Goal: Find specific page/section: Find specific page/section

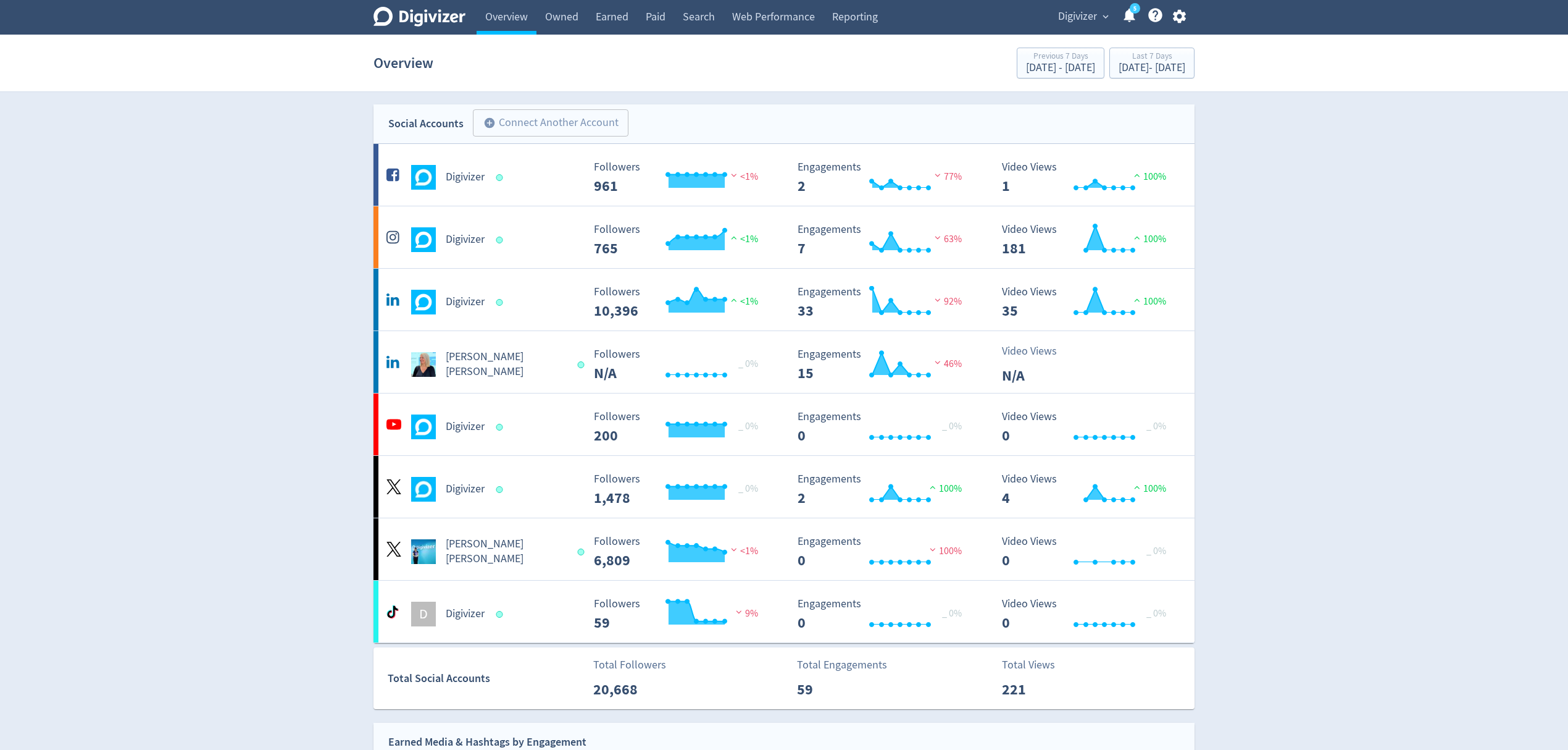
click at [1085, 13] on span "Digivizer" at bounding box center [1077, 16] width 39 height 20
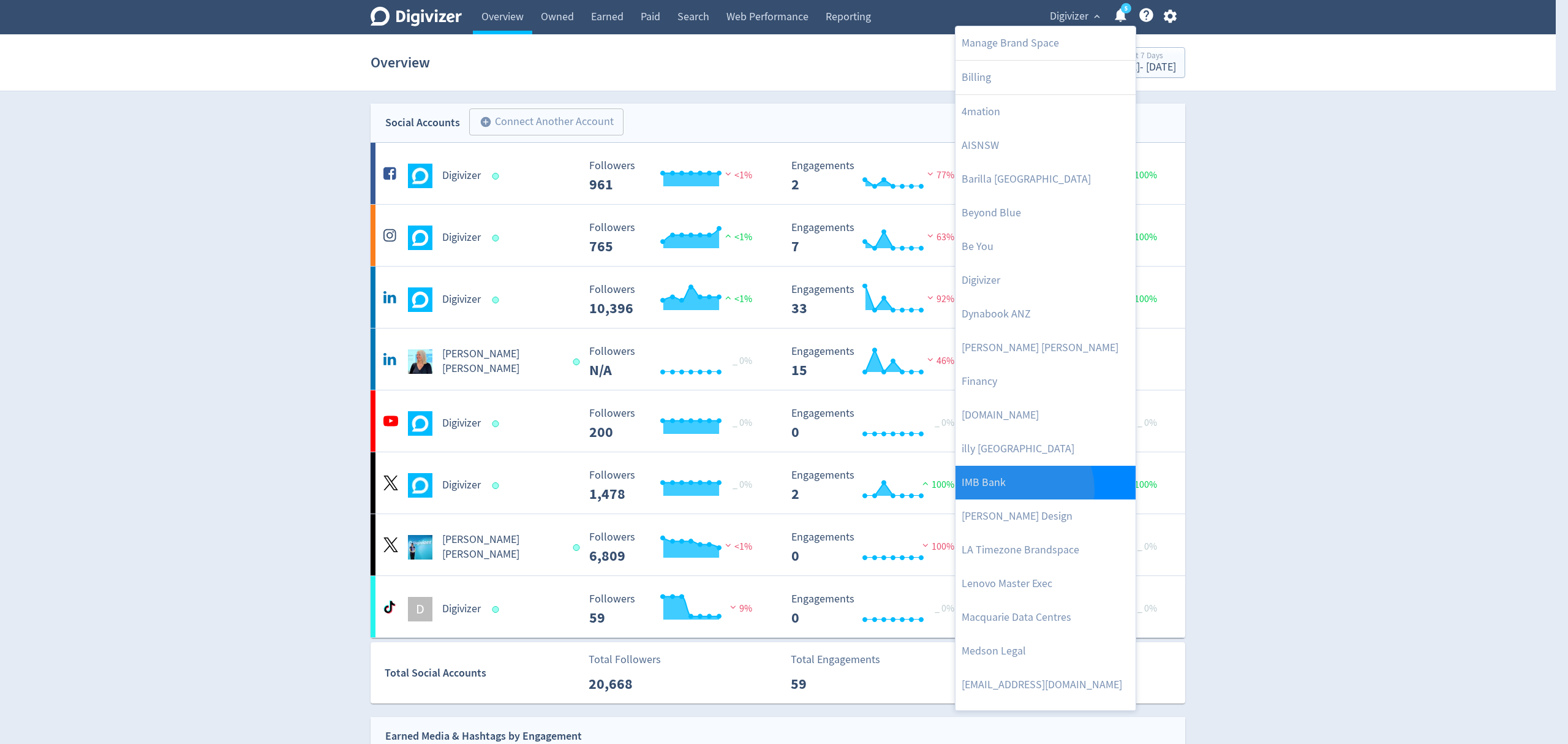
click at [1020, 490] on link "IMB Bank" at bounding box center [1045, 482] width 180 height 34
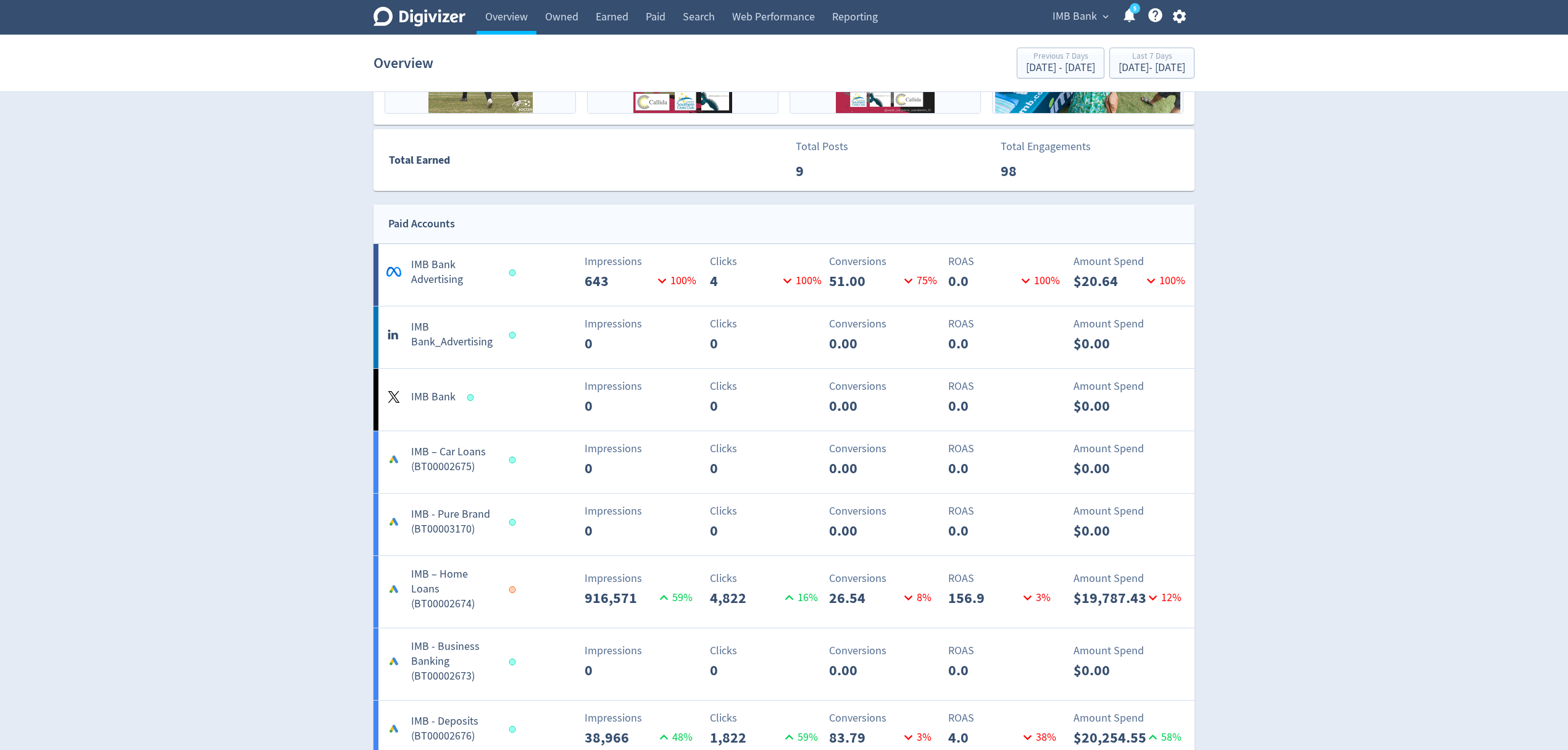
scroll to position [741, 0]
